Goal: Task Accomplishment & Management: Use online tool/utility

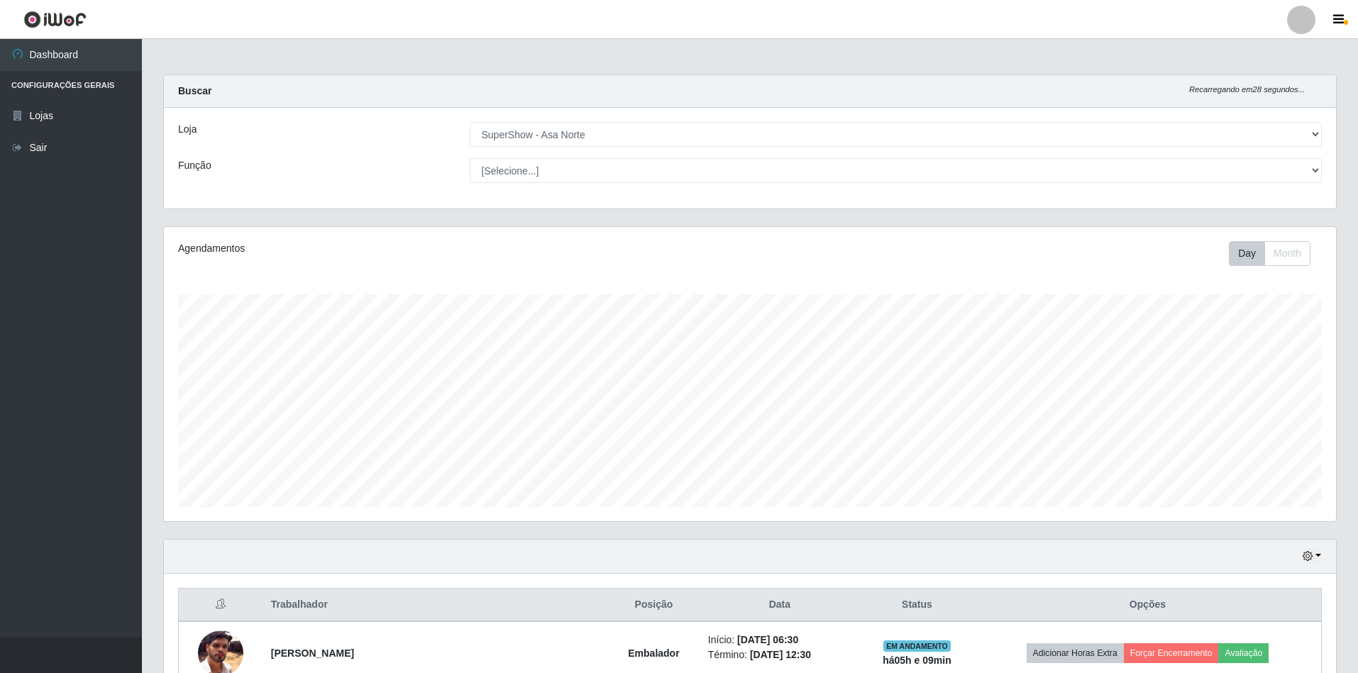
select select "71"
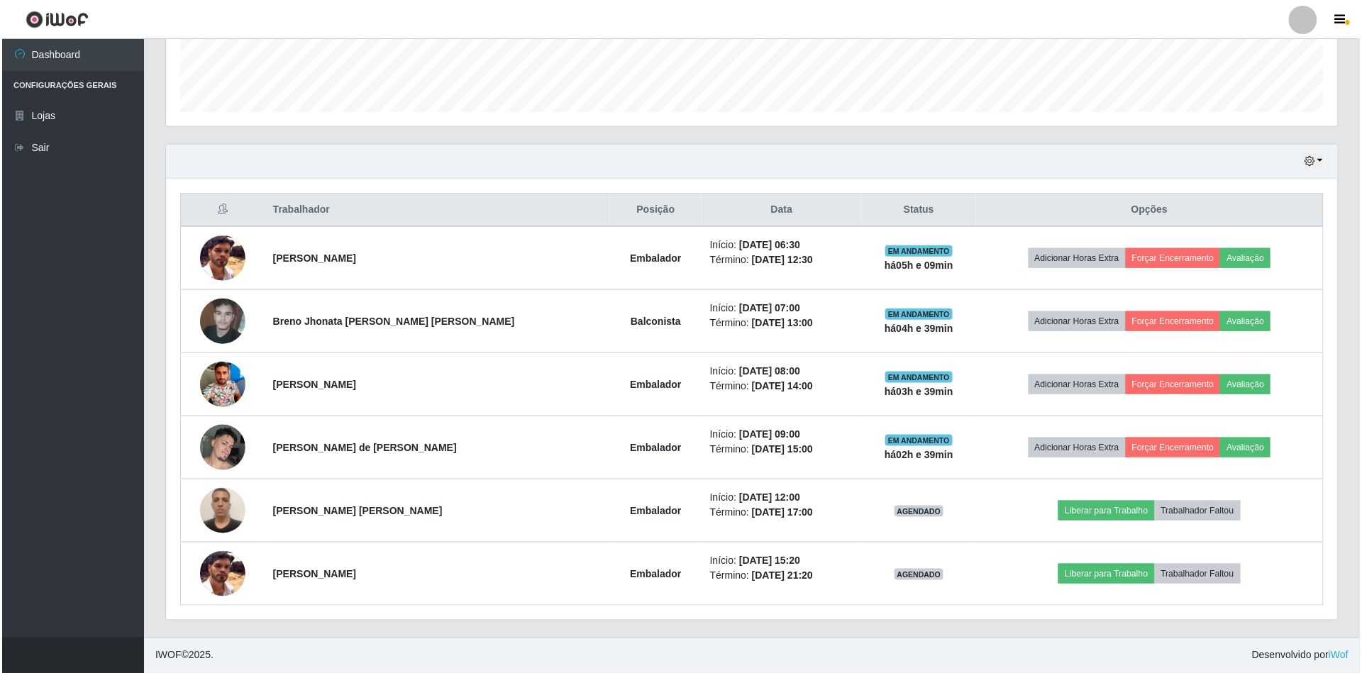
scroll to position [295, 1172]
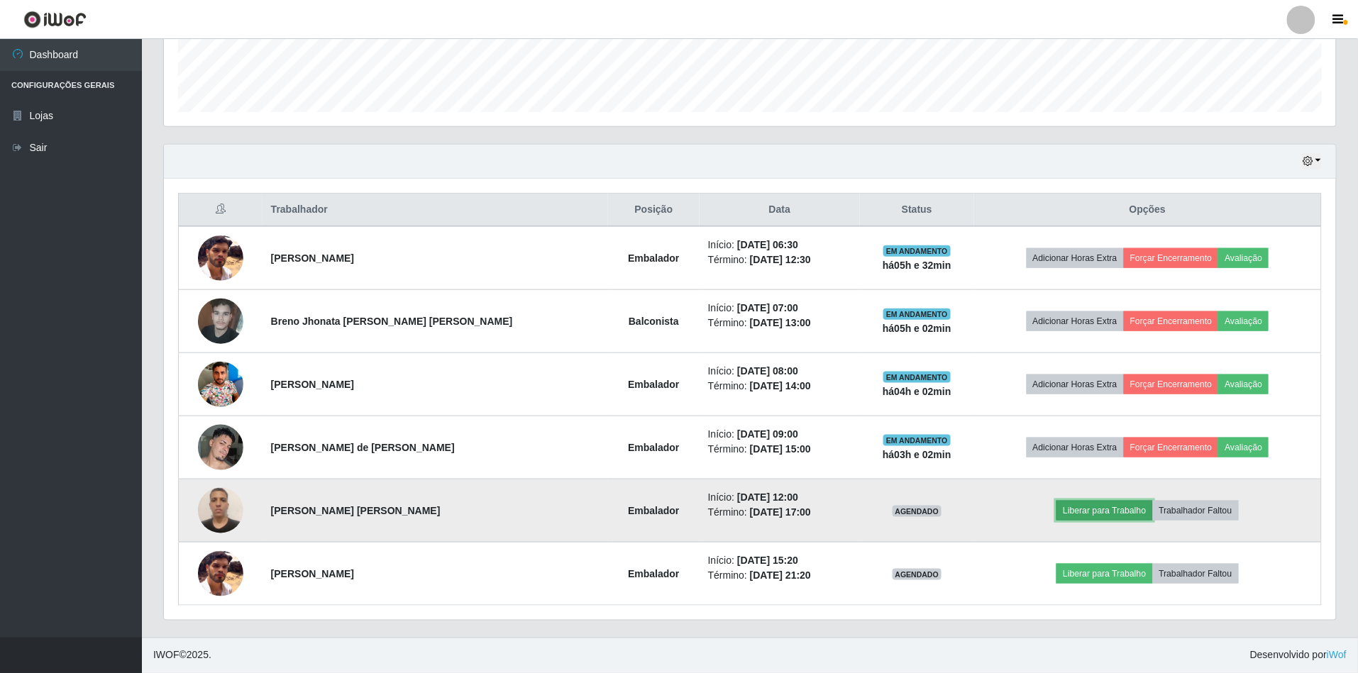
click at [1071, 509] on button "Liberar para Trabalho" at bounding box center [1105, 511] width 96 height 20
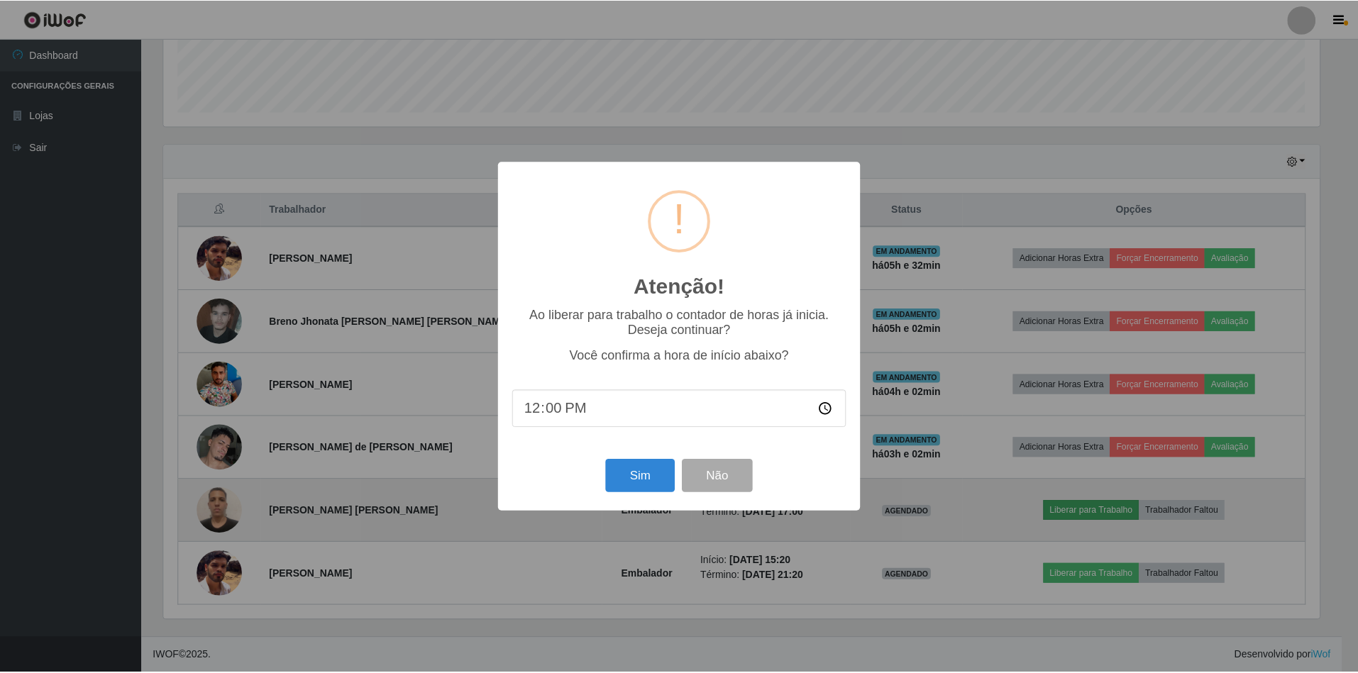
scroll to position [295, 1159]
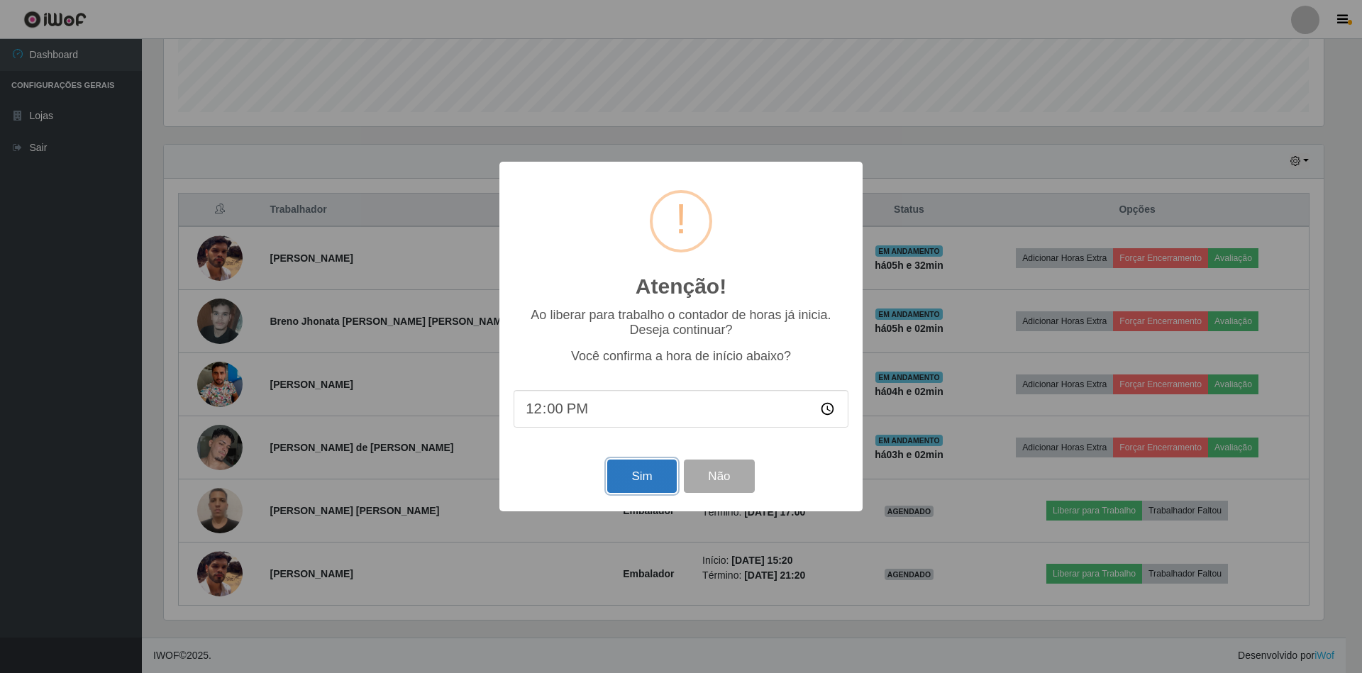
click at [633, 480] on button "Sim" at bounding box center [641, 476] width 69 height 33
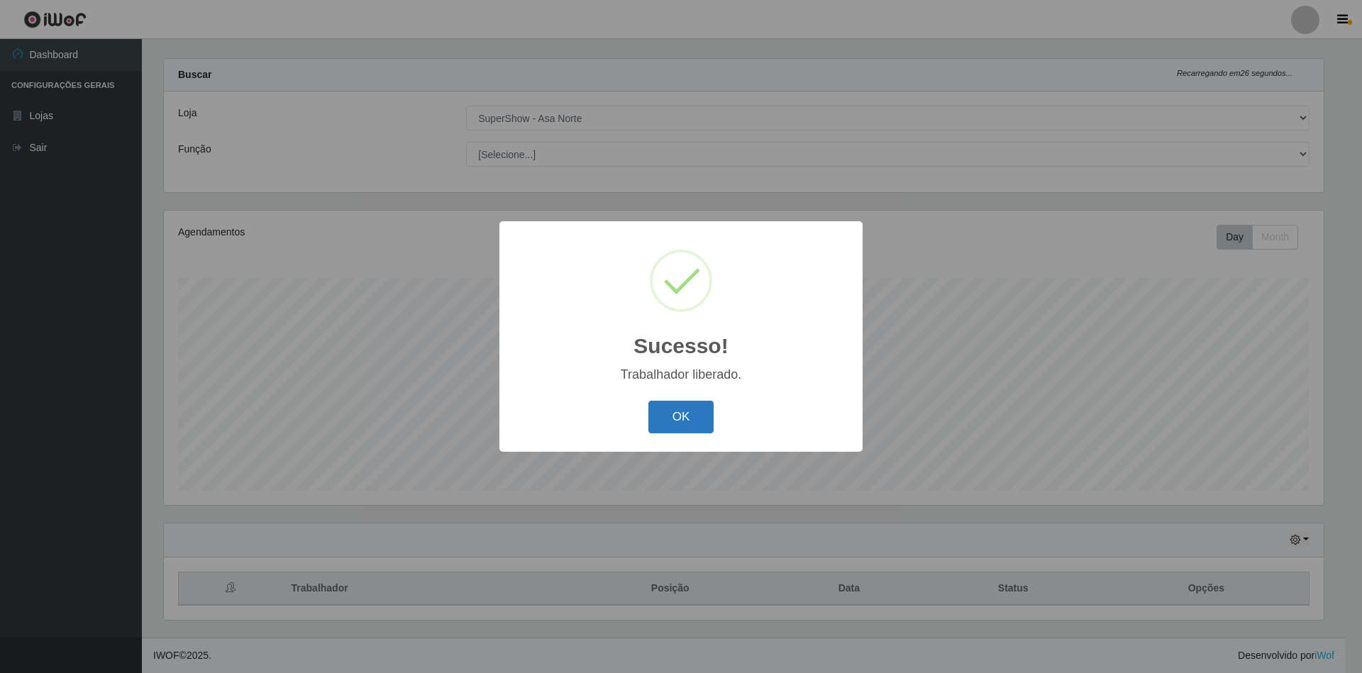
click at [671, 409] on button "OK" at bounding box center [682, 417] width 66 height 33
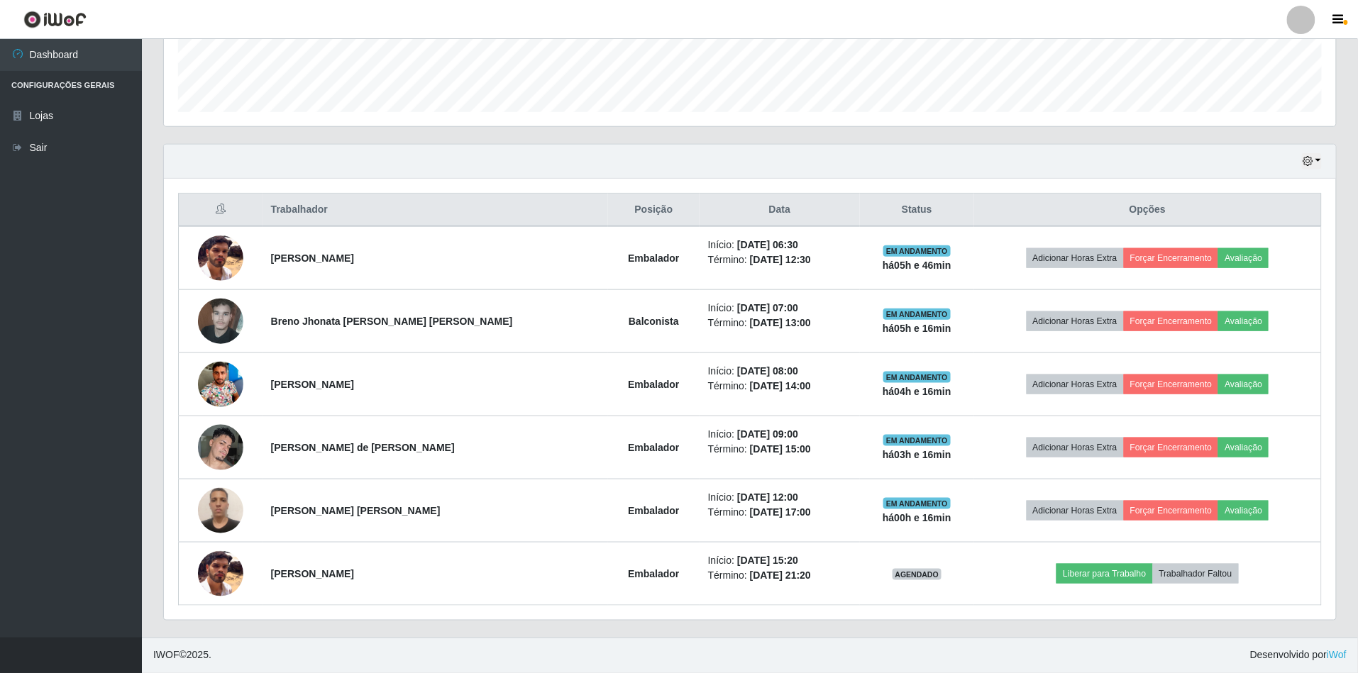
scroll to position [399, 0]
click at [974, 211] on th "Opções" at bounding box center [1148, 210] width 348 height 33
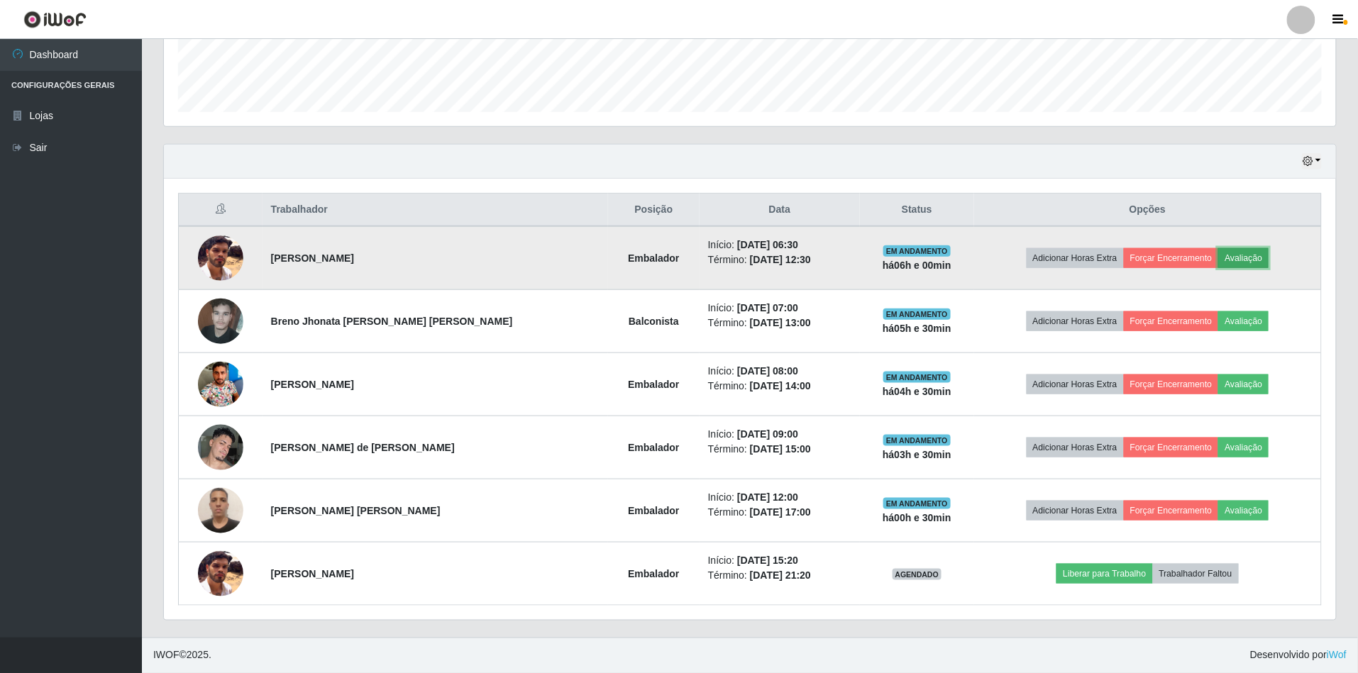
click at [1228, 256] on button "Avaliação" at bounding box center [1243, 258] width 50 height 20
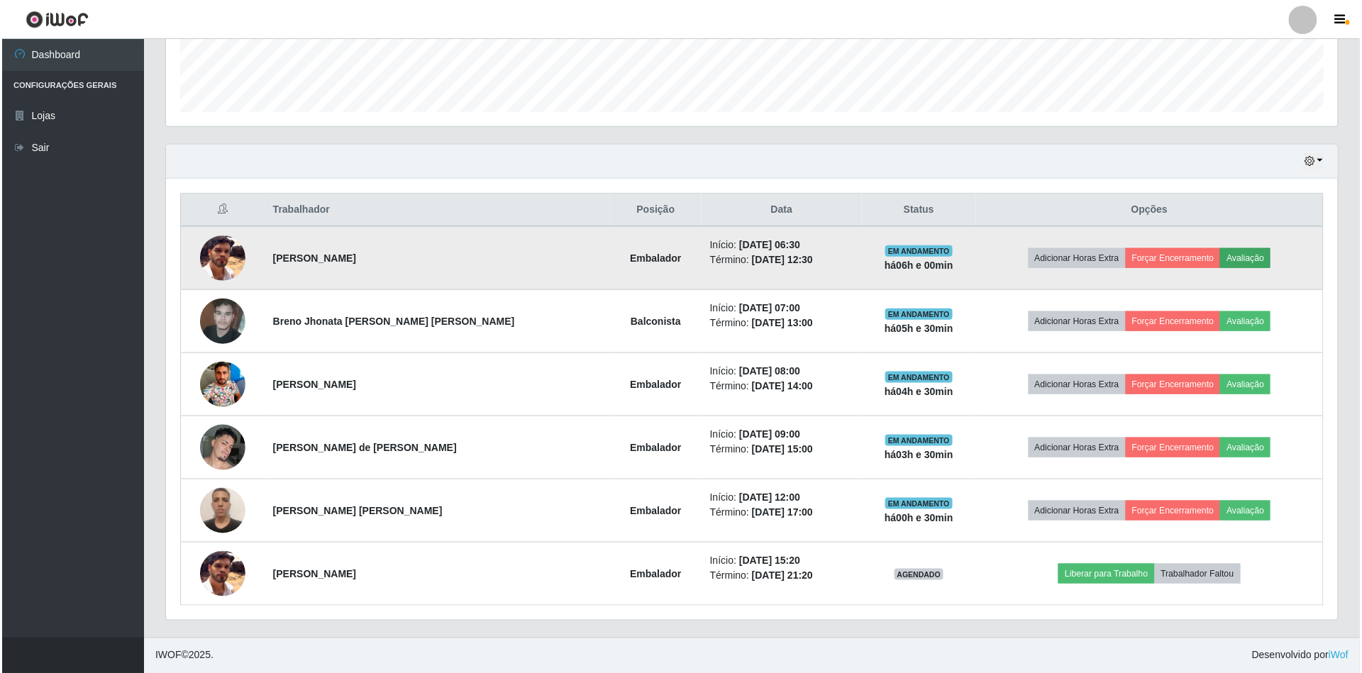
scroll to position [295, 1159]
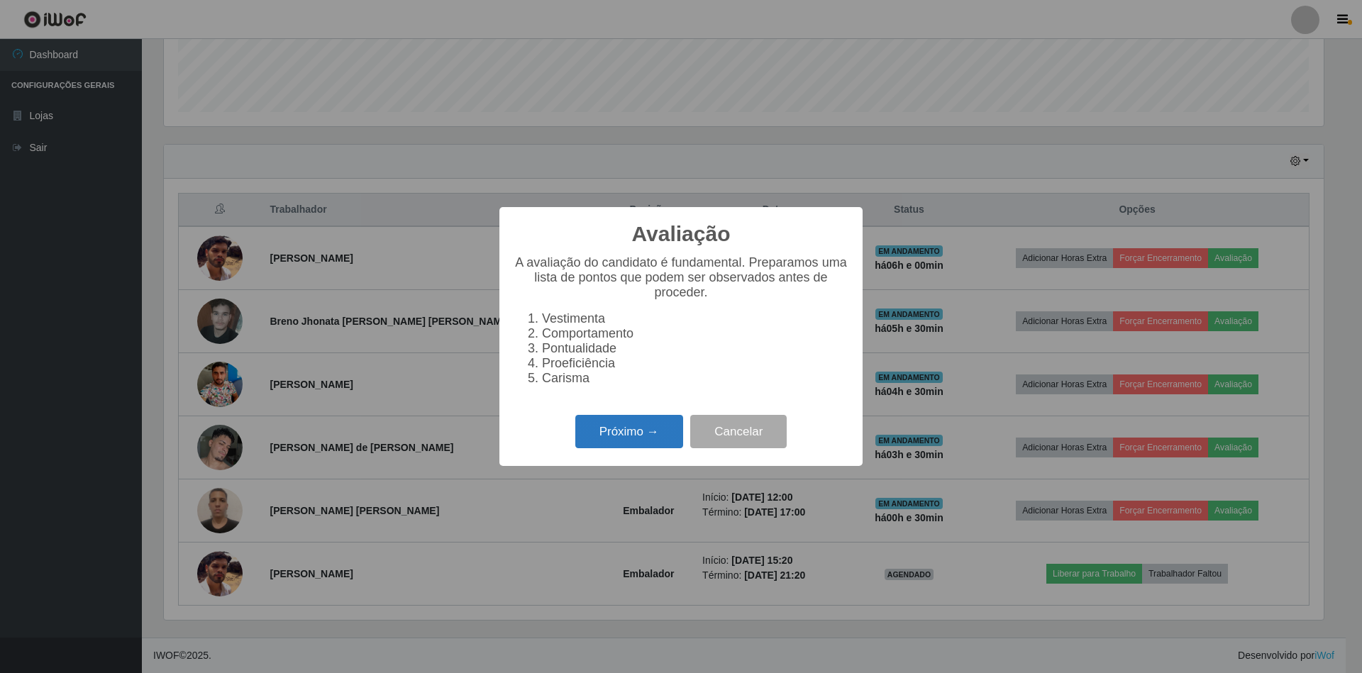
click at [634, 437] on button "Próximo →" at bounding box center [629, 431] width 108 height 33
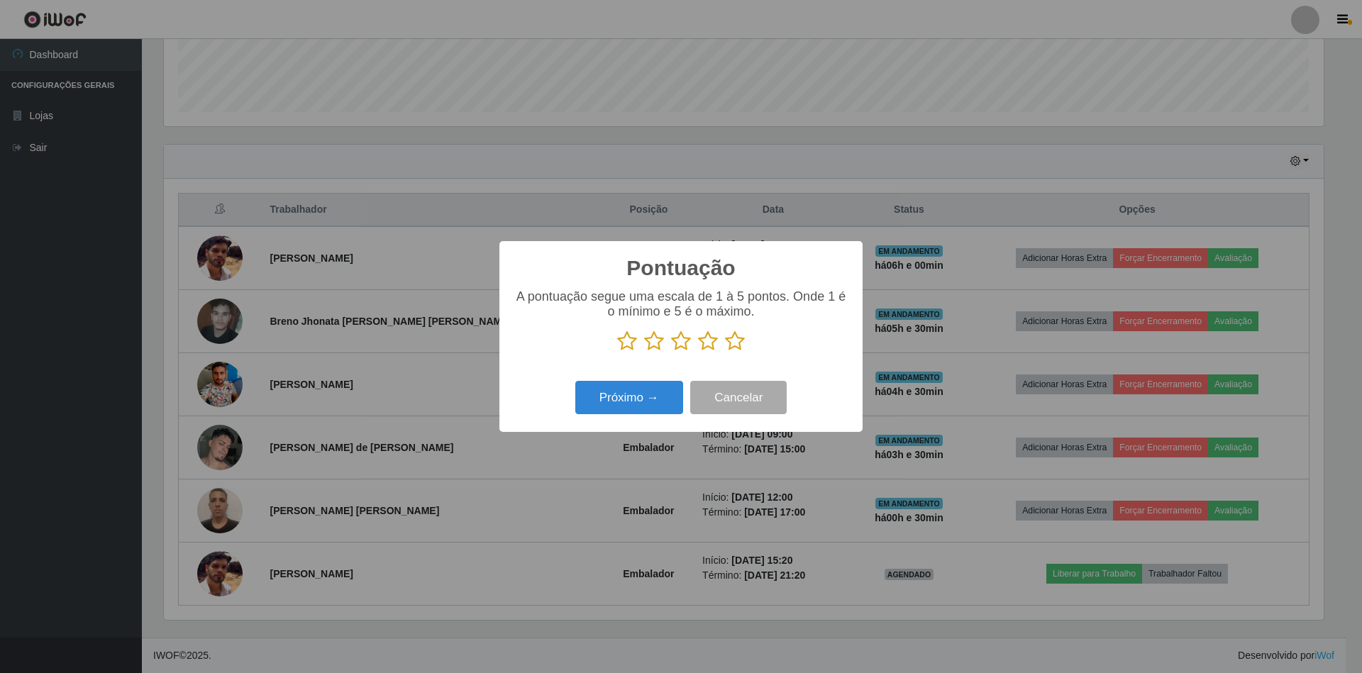
click at [739, 335] on icon at bounding box center [735, 341] width 20 height 21
click at [725, 352] on input "radio" at bounding box center [725, 352] width 0 height 0
click at [673, 400] on button "Próximo →" at bounding box center [629, 397] width 108 height 33
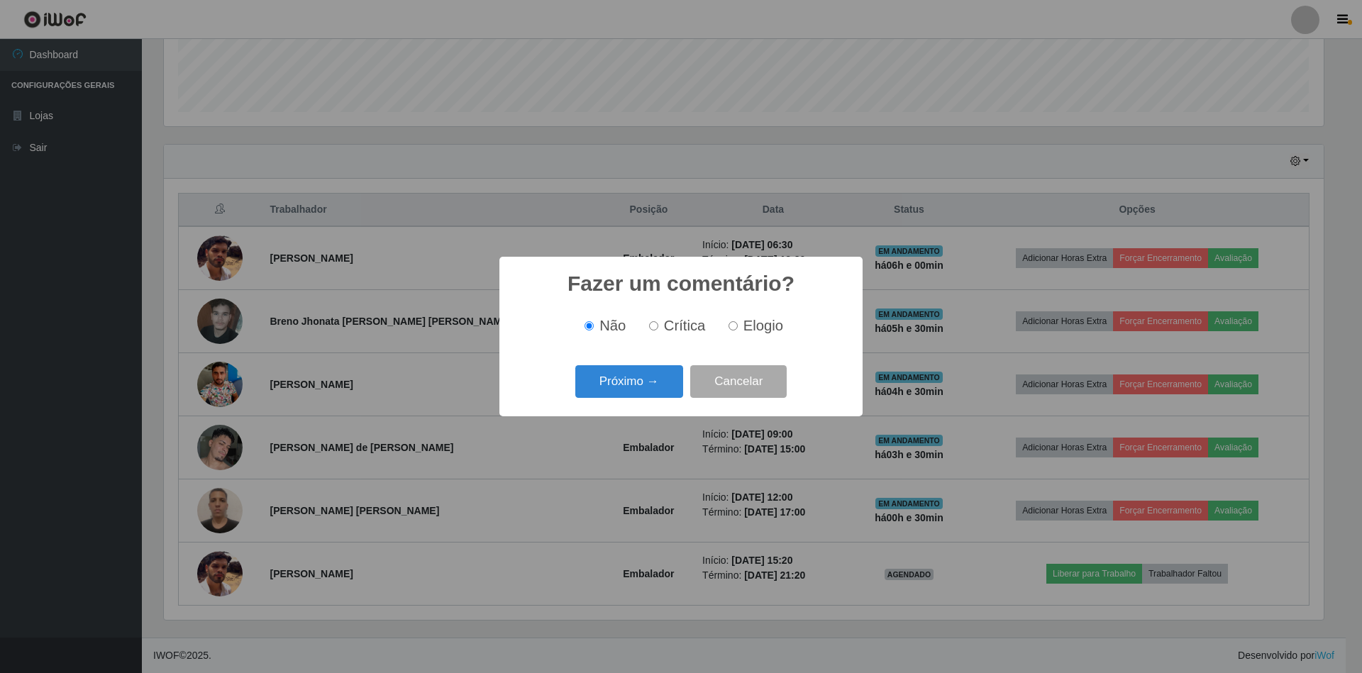
click at [735, 321] on label "Elogio" at bounding box center [753, 326] width 60 height 16
click at [735, 321] on input "Elogio" at bounding box center [733, 325] width 9 height 9
radio input "true"
click at [657, 383] on button "Próximo →" at bounding box center [629, 381] width 108 height 33
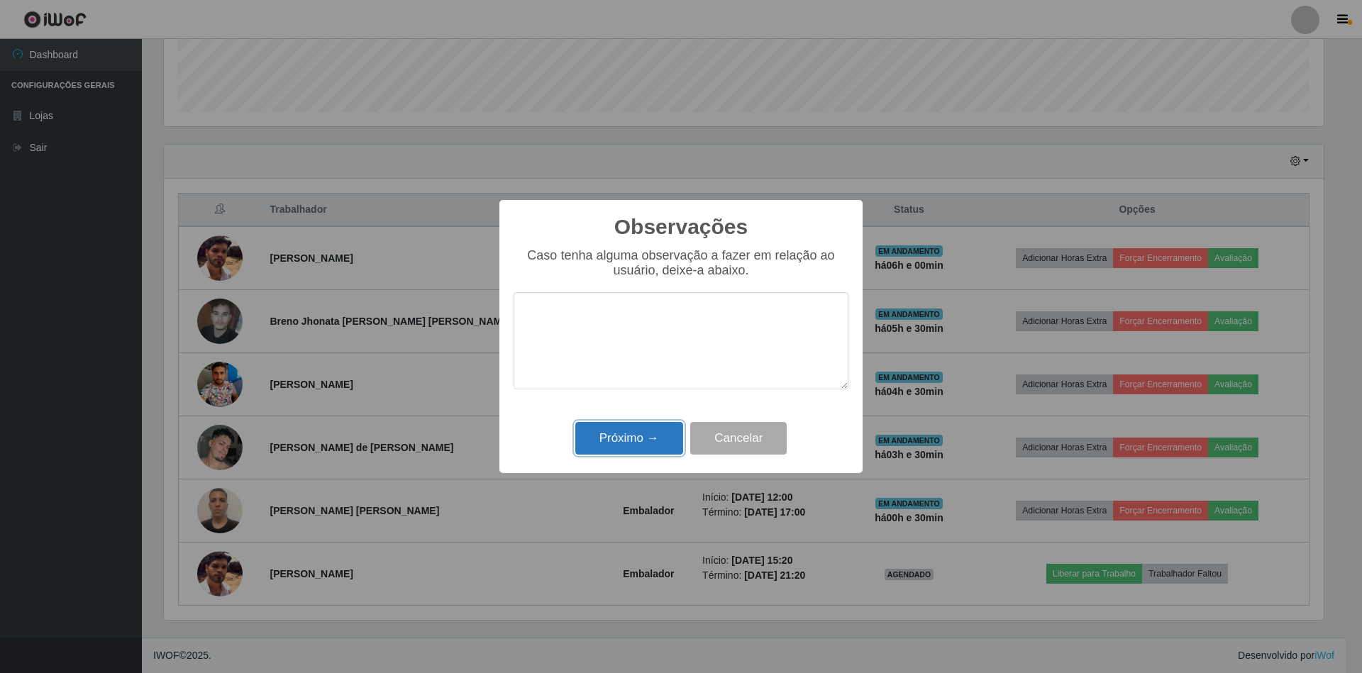
click at [642, 443] on button "Próximo →" at bounding box center [629, 438] width 108 height 33
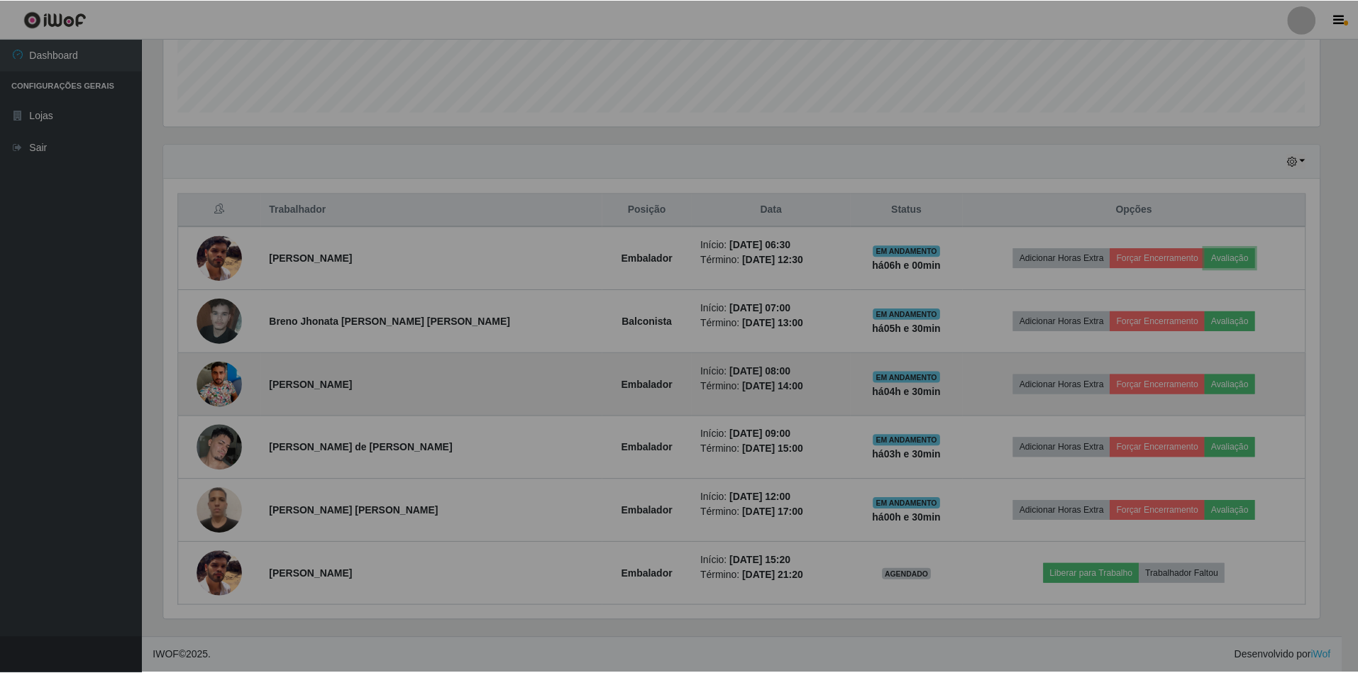
scroll to position [295, 1172]
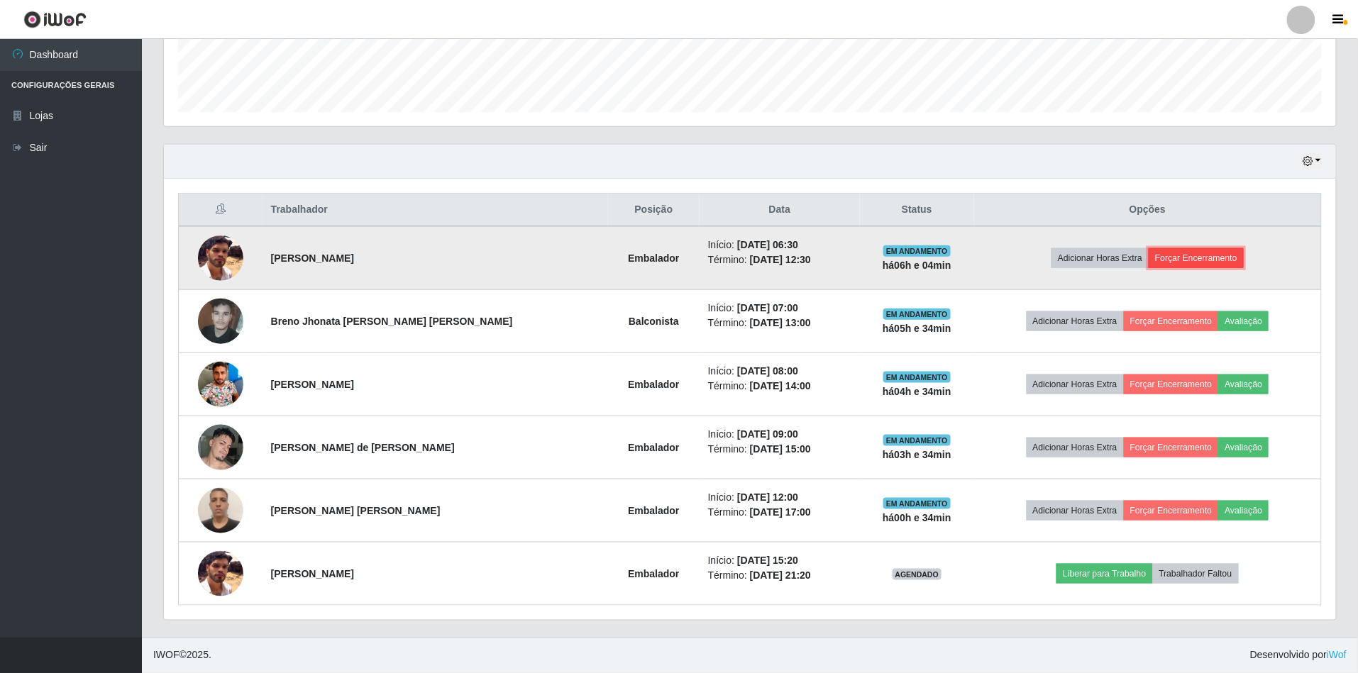
click at [1185, 250] on button "Forçar Encerramento" at bounding box center [1196, 258] width 95 height 20
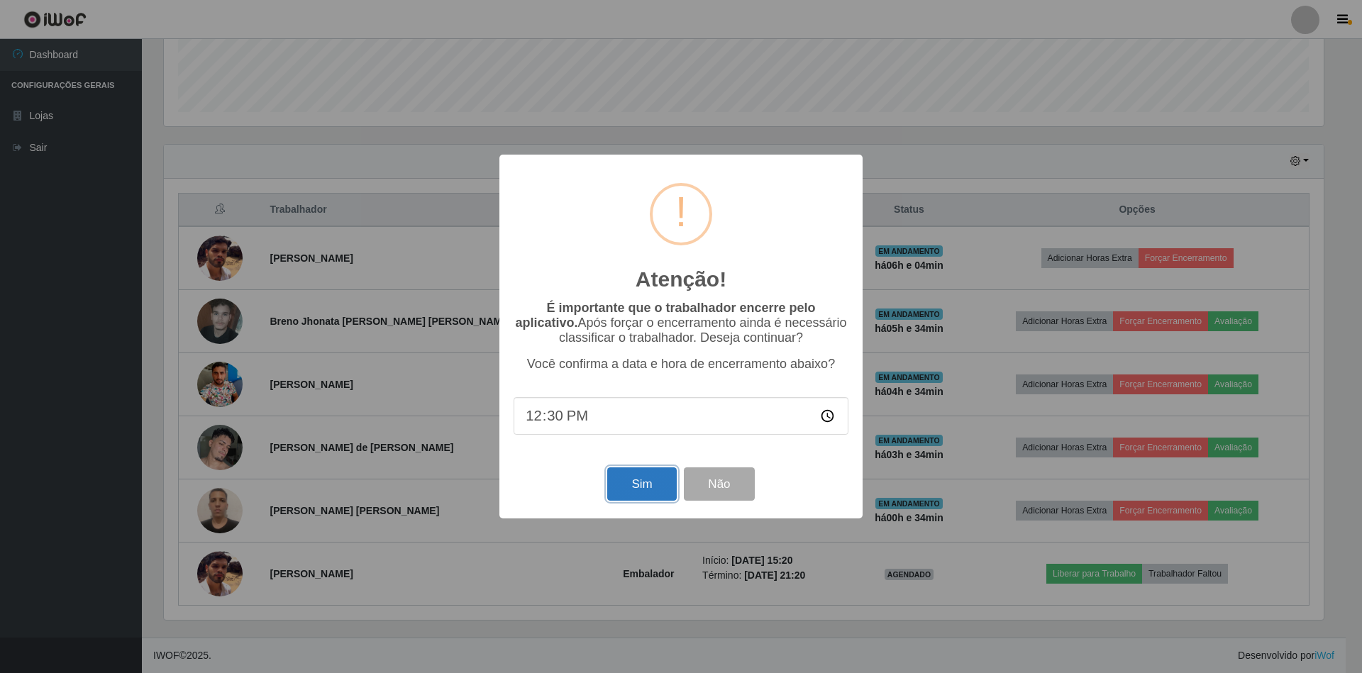
click at [657, 486] on button "Sim" at bounding box center [641, 484] width 69 height 33
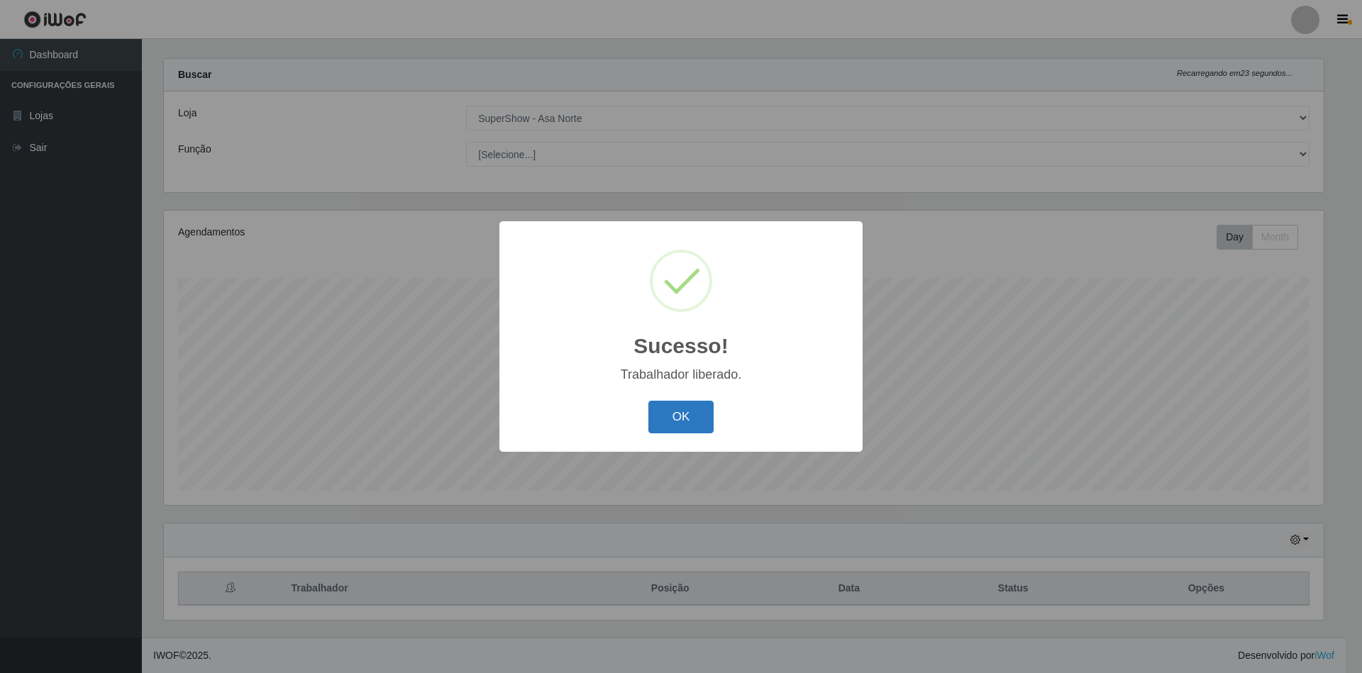
click at [673, 412] on button "OK" at bounding box center [682, 417] width 66 height 33
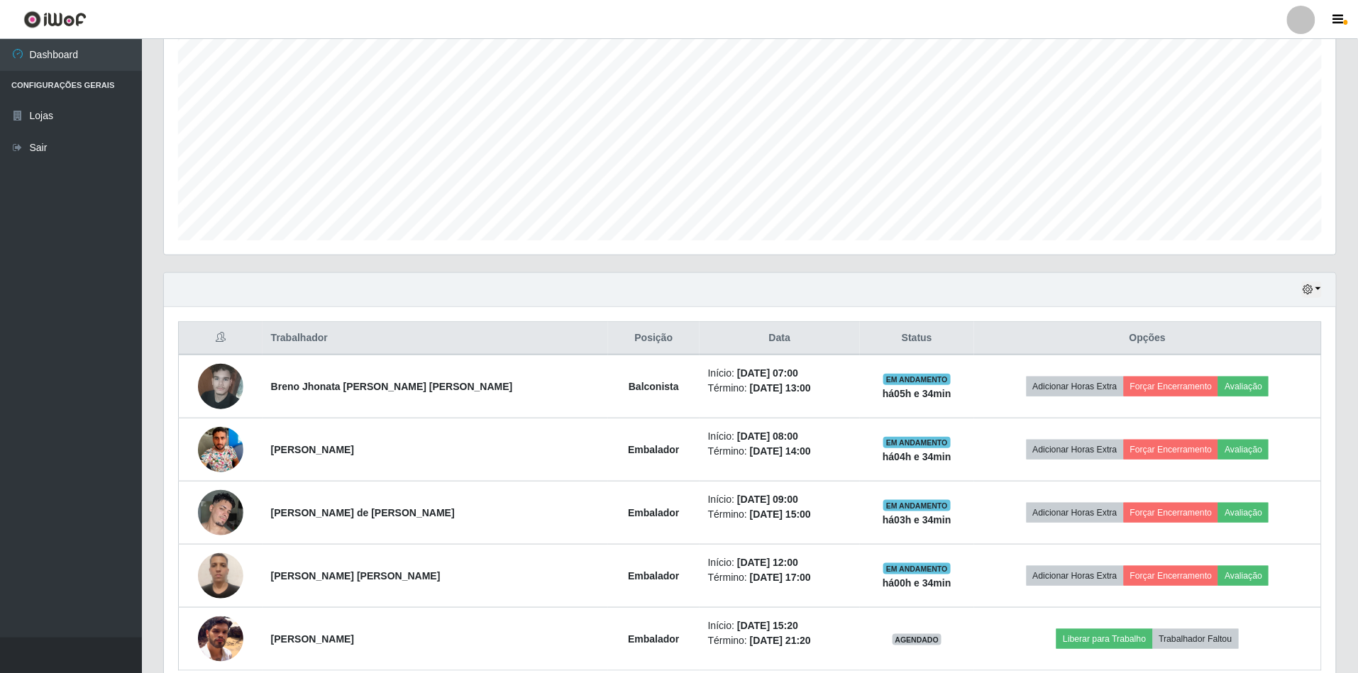
scroll to position [336, 0]
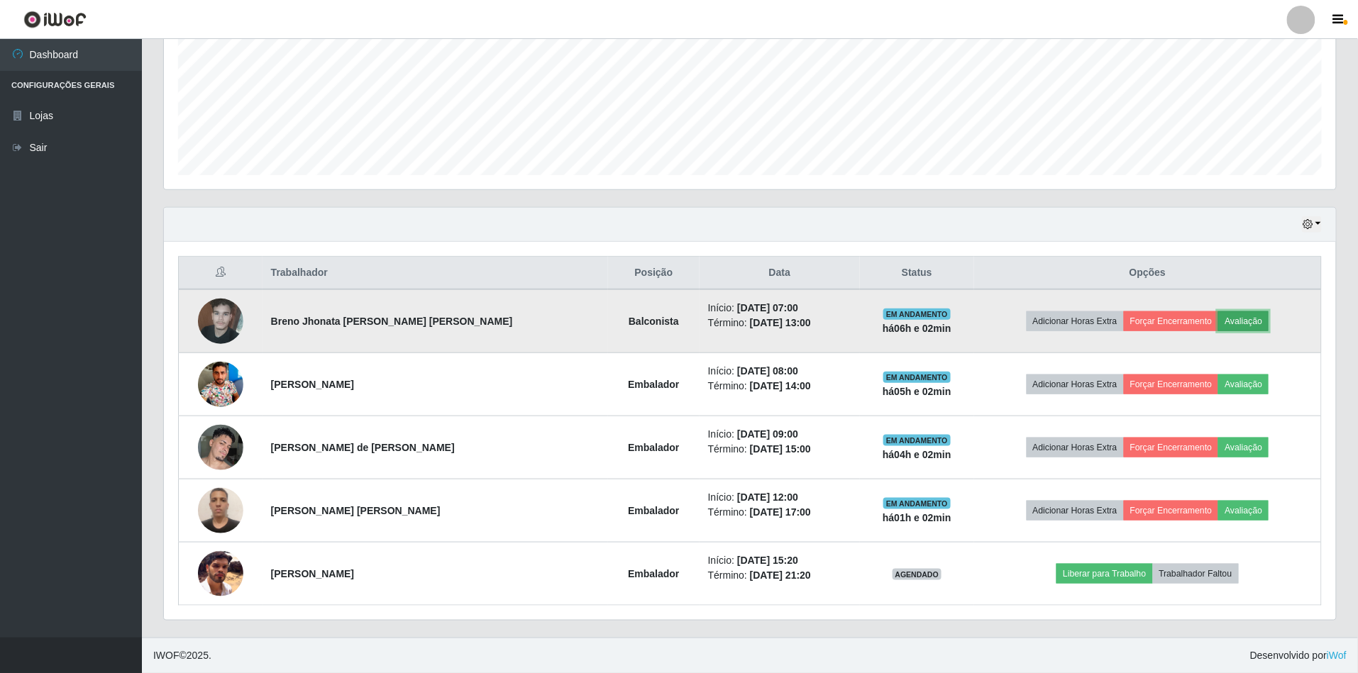
click at [1218, 314] on button "Avaliação" at bounding box center [1243, 321] width 50 height 20
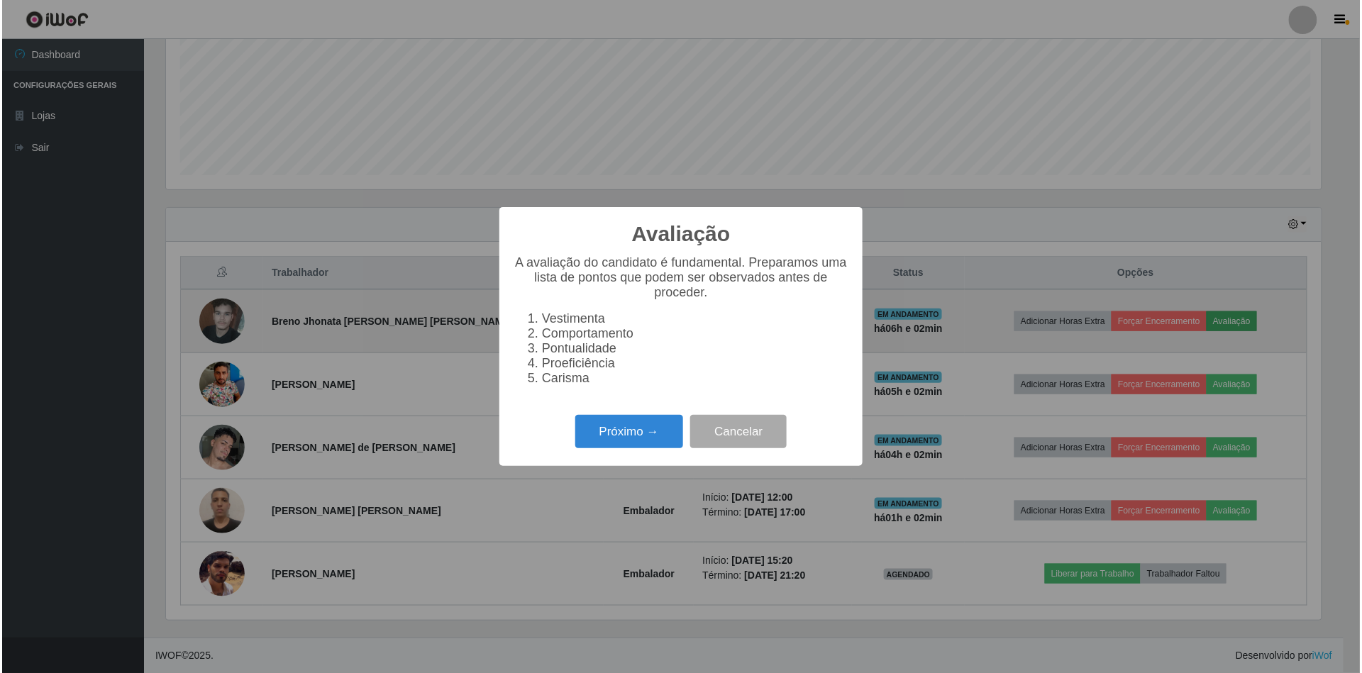
scroll to position [295, 1159]
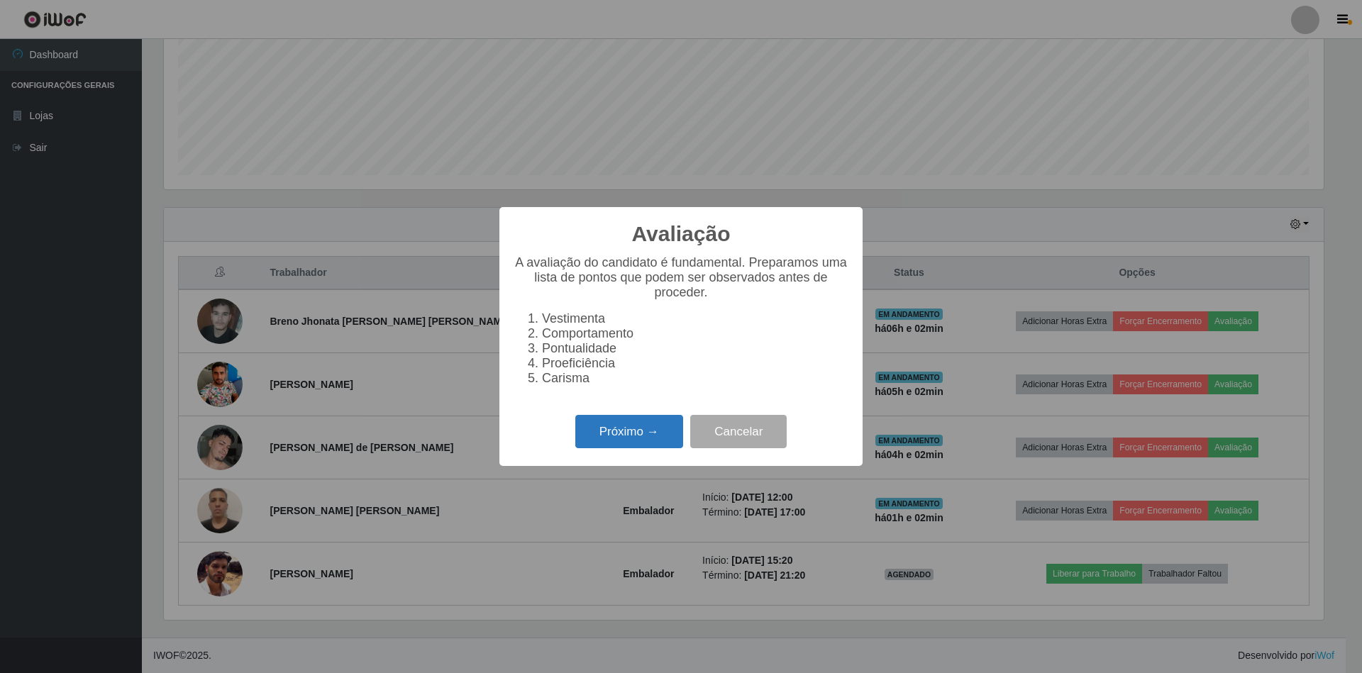
click at [661, 426] on button "Próximo →" at bounding box center [629, 431] width 108 height 33
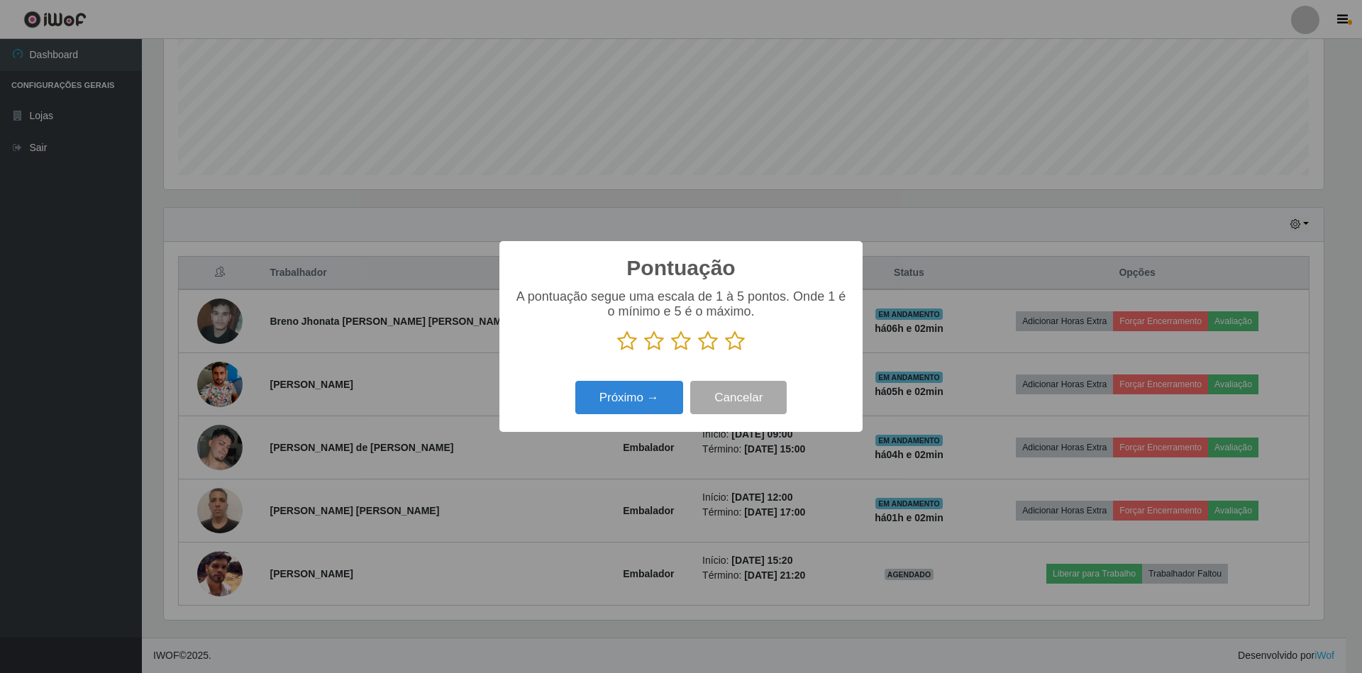
click at [729, 338] on icon at bounding box center [735, 341] width 20 height 21
click at [725, 352] on input "radio" at bounding box center [725, 352] width 0 height 0
click at [656, 398] on button "Próximo →" at bounding box center [629, 397] width 108 height 33
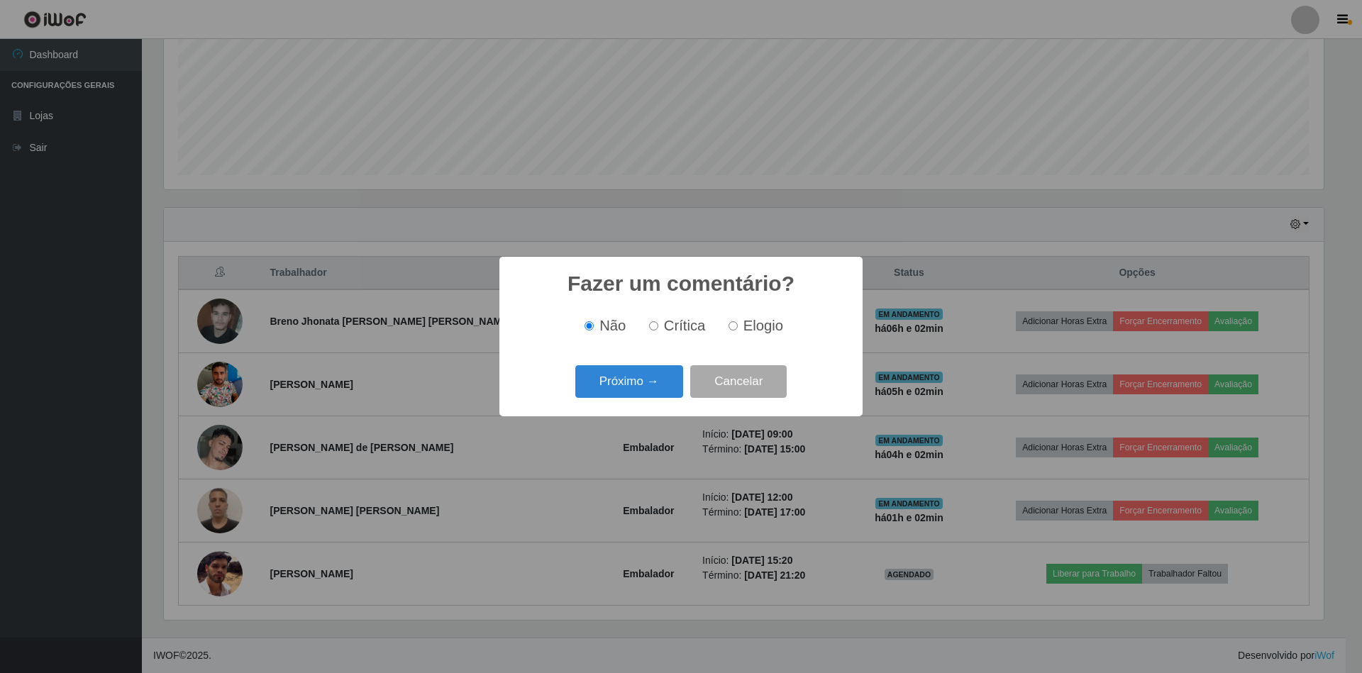
click at [732, 326] on input "Elogio" at bounding box center [733, 325] width 9 height 9
radio input "true"
click at [656, 384] on button "Próximo →" at bounding box center [629, 381] width 108 height 33
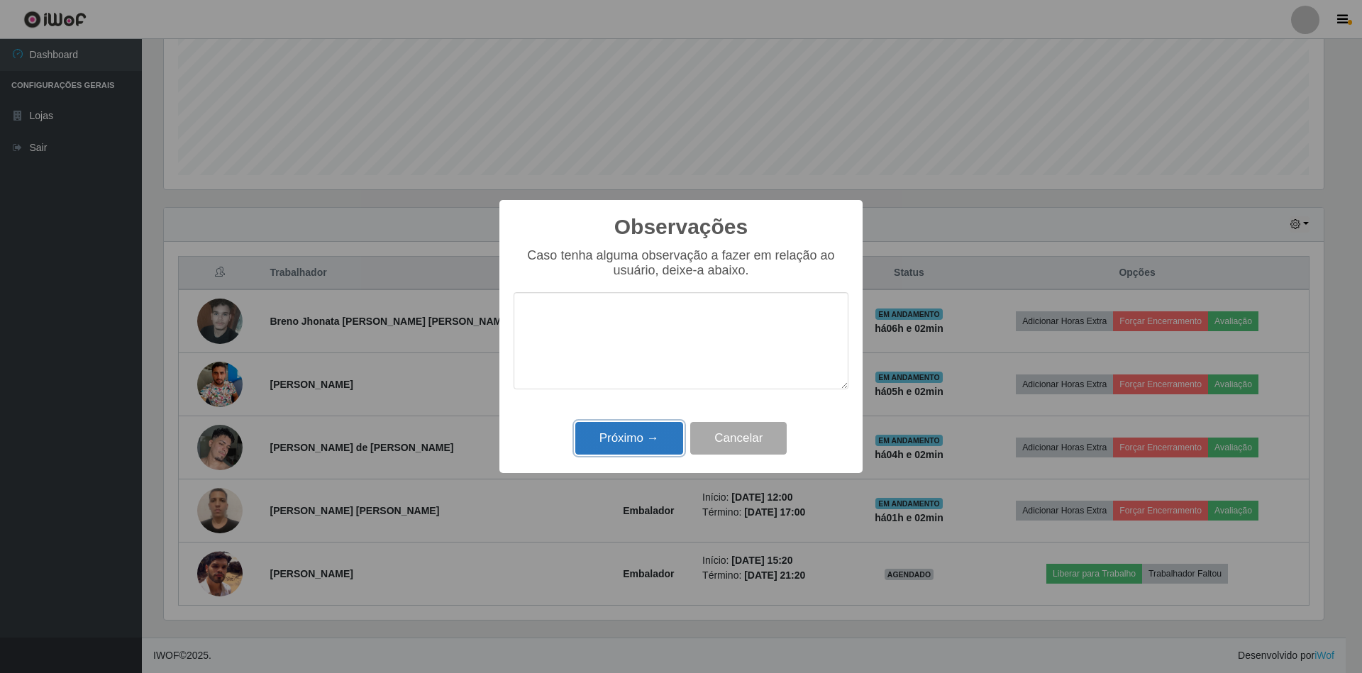
click at [651, 441] on button "Próximo →" at bounding box center [629, 438] width 108 height 33
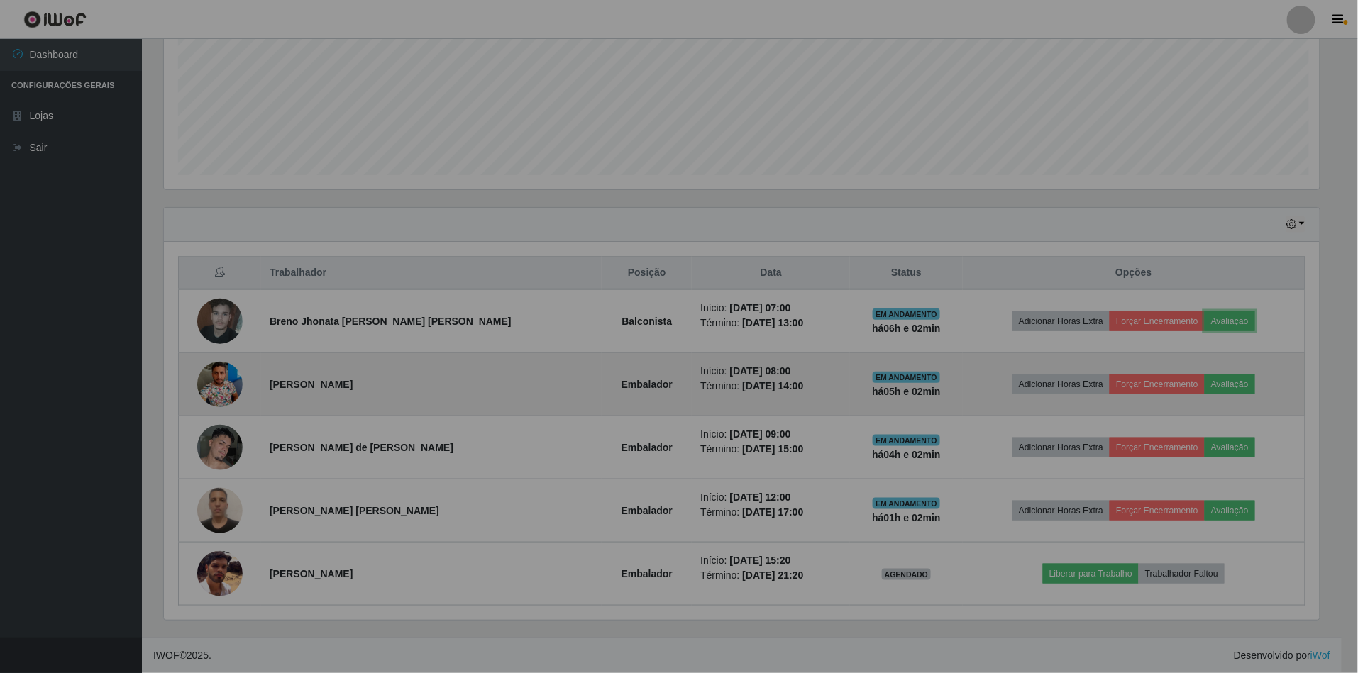
scroll to position [295, 1172]
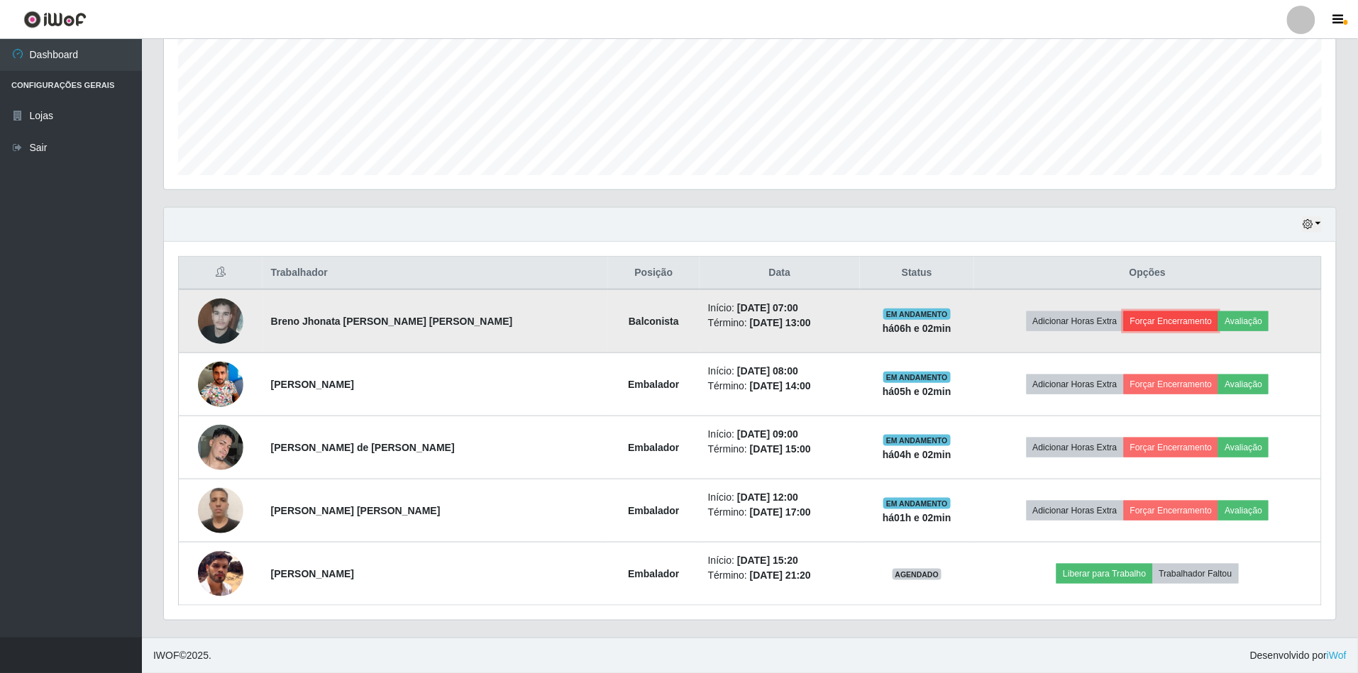
click at [1141, 318] on button "Forçar Encerramento" at bounding box center [1171, 321] width 95 height 20
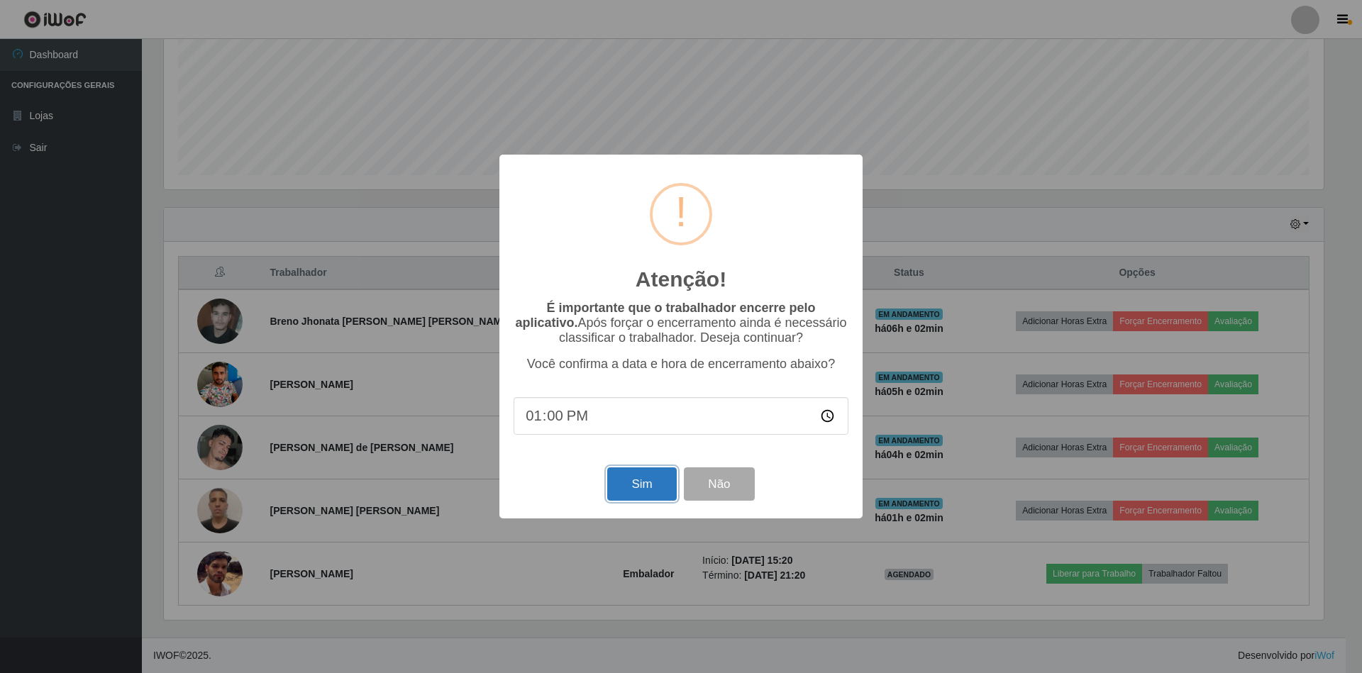
click at [648, 483] on button "Sim" at bounding box center [641, 484] width 69 height 33
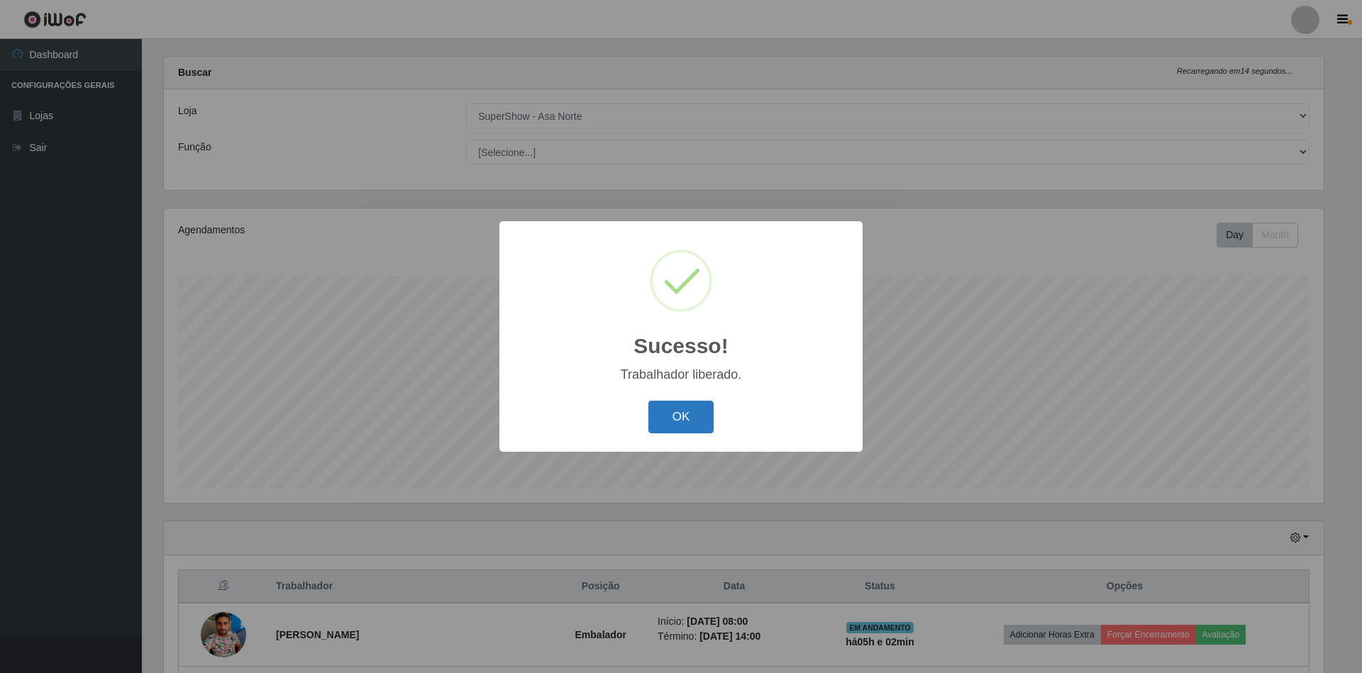
click at [696, 412] on button "OK" at bounding box center [682, 417] width 66 height 33
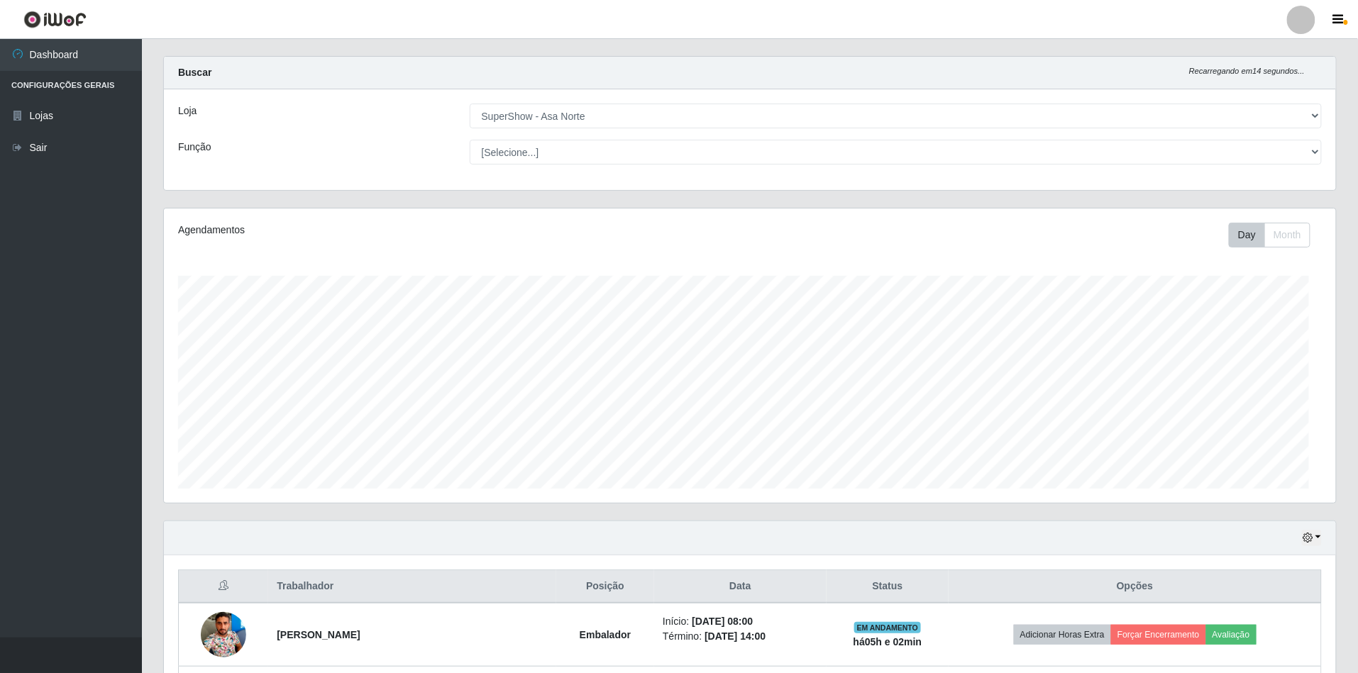
scroll to position [295, 1172]
drag, startPoint x: 923, startPoint y: 240, endPoint x: 657, endPoint y: 18, distance: 346.1
click at [657, 18] on header "Perfil Alterar Senha Sair" at bounding box center [679, 19] width 1358 height 39
